Goal: Participate in discussion

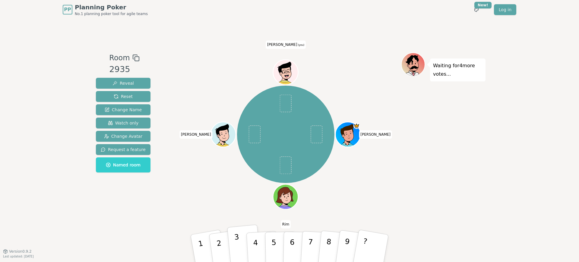
click at [239, 238] on button "3" at bounding box center [244, 249] width 34 height 48
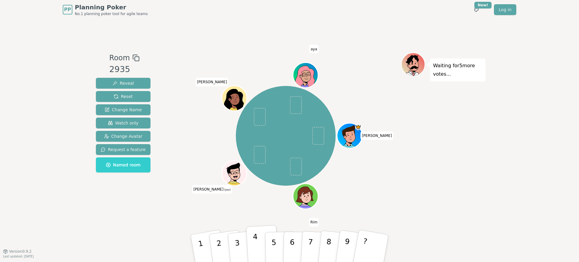
click at [253, 242] on p "4" at bounding box center [256, 248] width 7 height 33
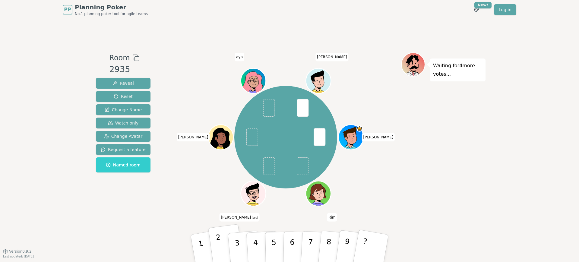
click at [222, 243] on button "2" at bounding box center [226, 248] width 36 height 49
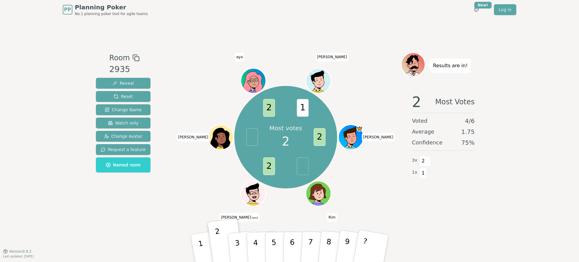
click at [170, 184] on div "Room 2935 Reveal Reset Change Name Watch only Change Avatar Request a feature N…" at bounding box center [289, 135] width 392 height 166
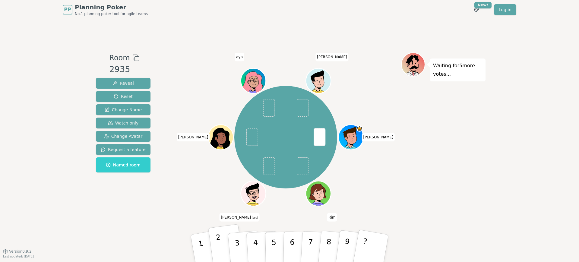
click at [218, 246] on p "2" at bounding box center [219, 249] width 9 height 33
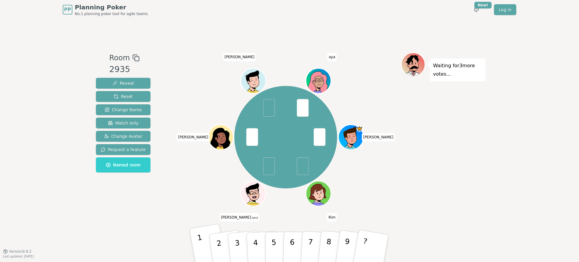
click at [203, 242] on button "1" at bounding box center [208, 248] width 38 height 50
click at [218, 246] on p "2" at bounding box center [219, 249] width 9 height 33
click at [185, 181] on div "[PERSON_NAME] Rim [PERSON_NAME] (you) [PERSON_NAME] [PERSON_NAME] aya" at bounding box center [285, 137] width 231 height 148
click at [239, 242] on button "3" at bounding box center [244, 249] width 34 height 48
click at [173, 161] on div "[PERSON_NAME] Rim [PERSON_NAME] (you) [PERSON_NAME] [PERSON_NAME] aya" at bounding box center [285, 137] width 231 height 148
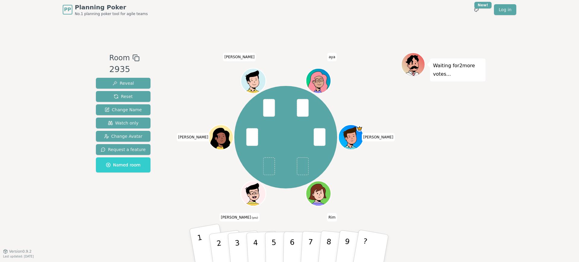
click at [199, 241] on p "1" at bounding box center [201, 249] width 10 height 33
